Goal: Information Seeking & Learning: Learn about a topic

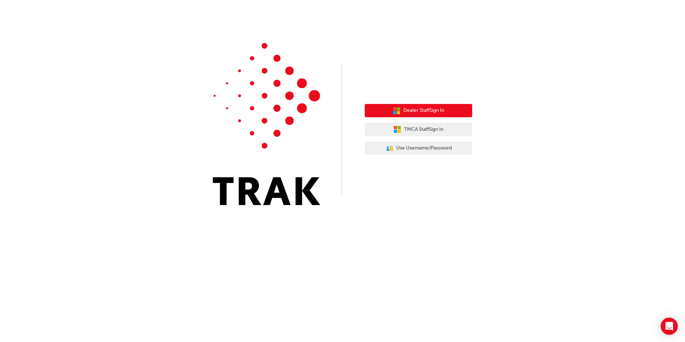
click at [417, 110] on span "Dealer Staff Sign In" at bounding box center [423, 110] width 41 height 8
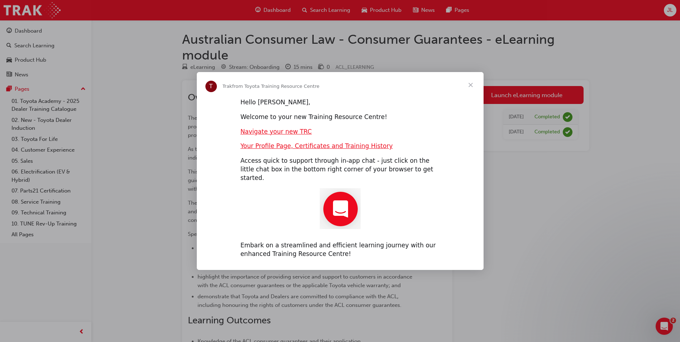
click at [471, 88] on span "Close" at bounding box center [471, 85] width 26 height 26
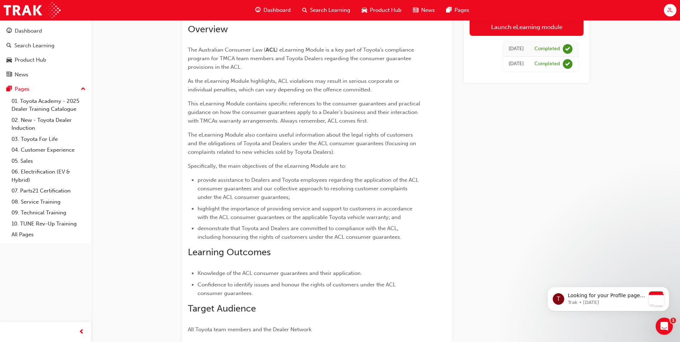
scroll to position [55, 0]
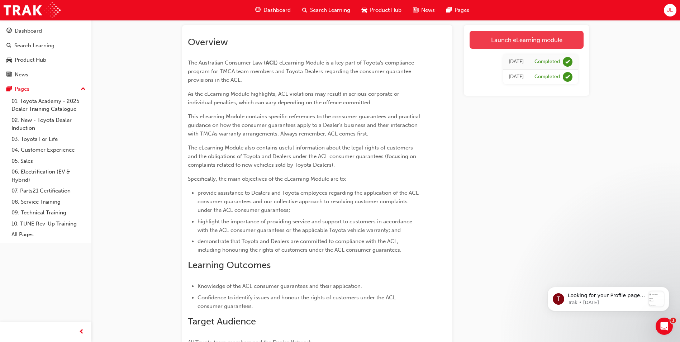
click at [514, 42] on link "Launch eLearning module" at bounding box center [526, 40] width 114 height 18
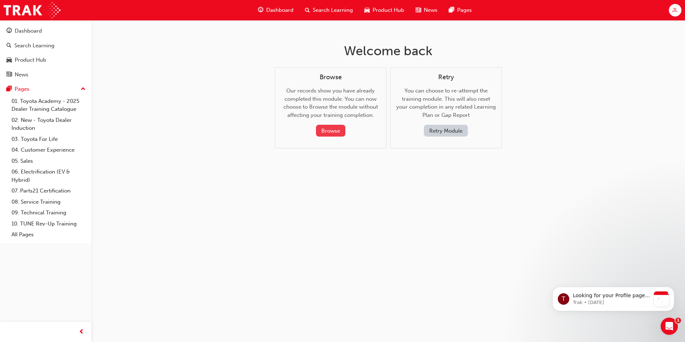
click at [337, 131] on button "Browse" at bounding box center [330, 131] width 29 height 12
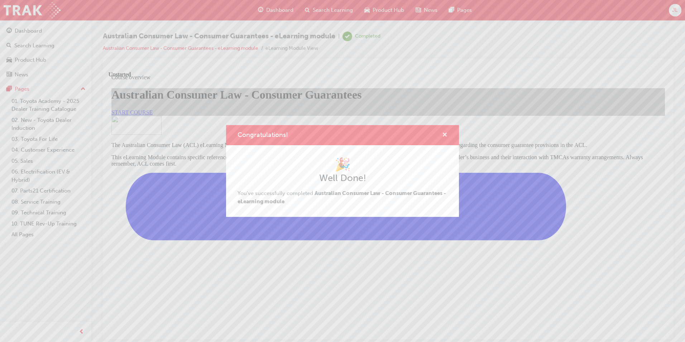
click at [444, 135] on span "cross-icon" at bounding box center [444, 135] width 5 height 6
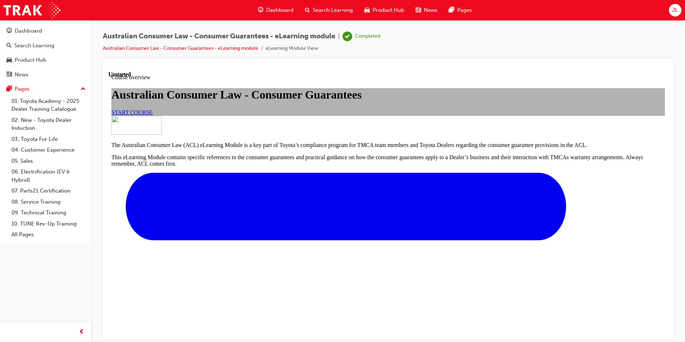
scroll to position [107, 0]
click at [153, 109] on span "START COURSE" at bounding box center [131, 112] width 41 height 6
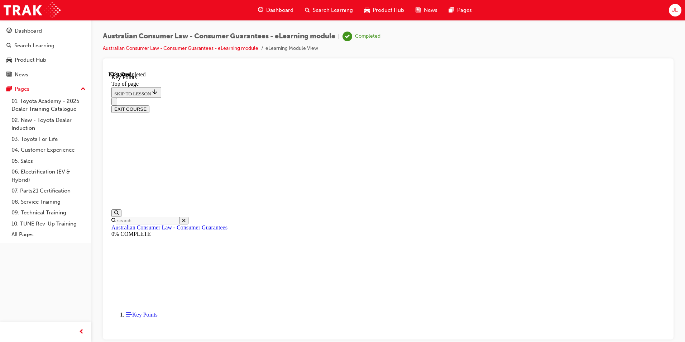
scroll to position [301, 0]
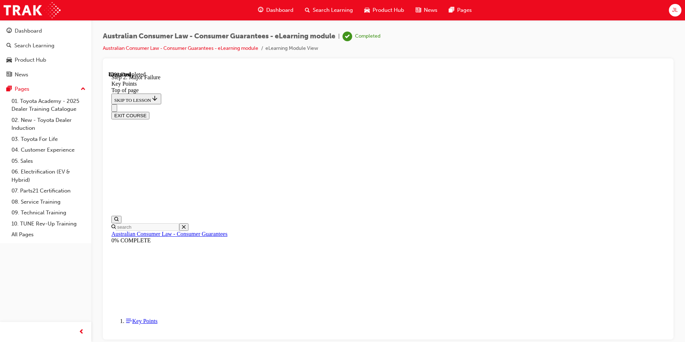
scroll to position [1348, 0]
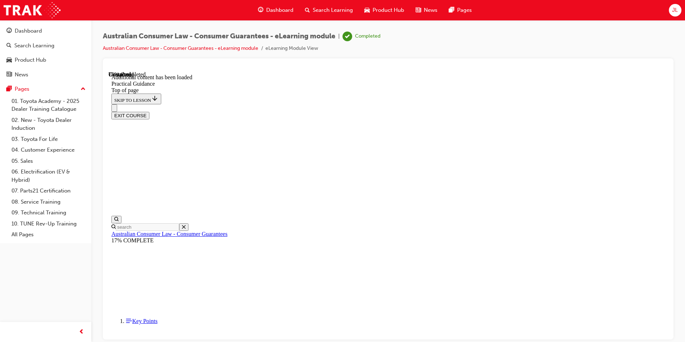
scroll to position [1297, 0]
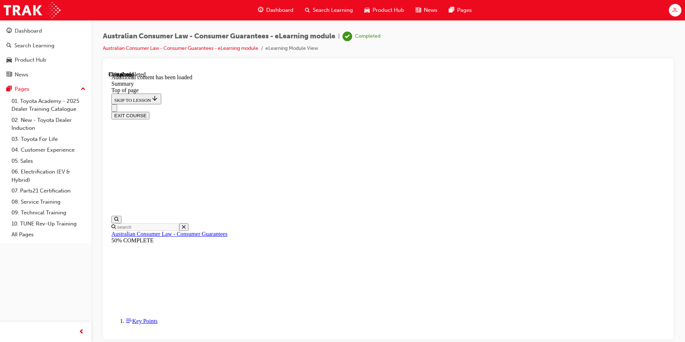
drag, startPoint x: 412, startPoint y: 263, endPoint x: 439, endPoint y: 289, distance: 37.0
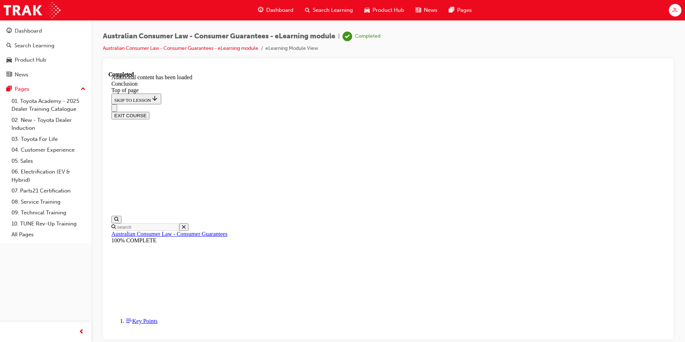
click at [149, 111] on button "EXIT COURSE" at bounding box center [130, 115] width 38 height 8
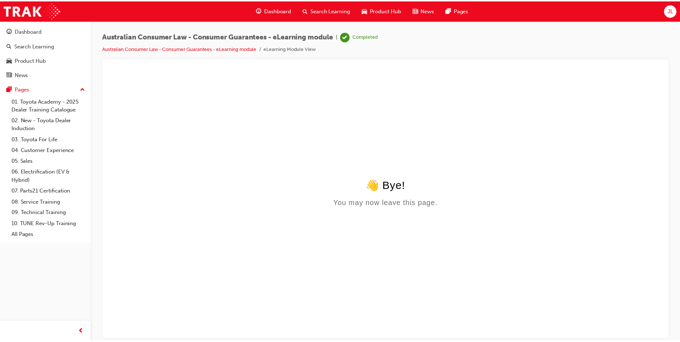
scroll to position [0, 0]
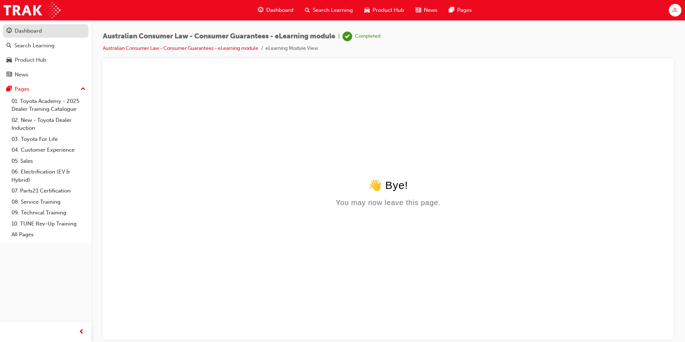
click at [34, 34] on div "Dashboard" at bounding box center [28, 31] width 27 height 8
